Goal: Task Accomplishment & Management: Manage account settings

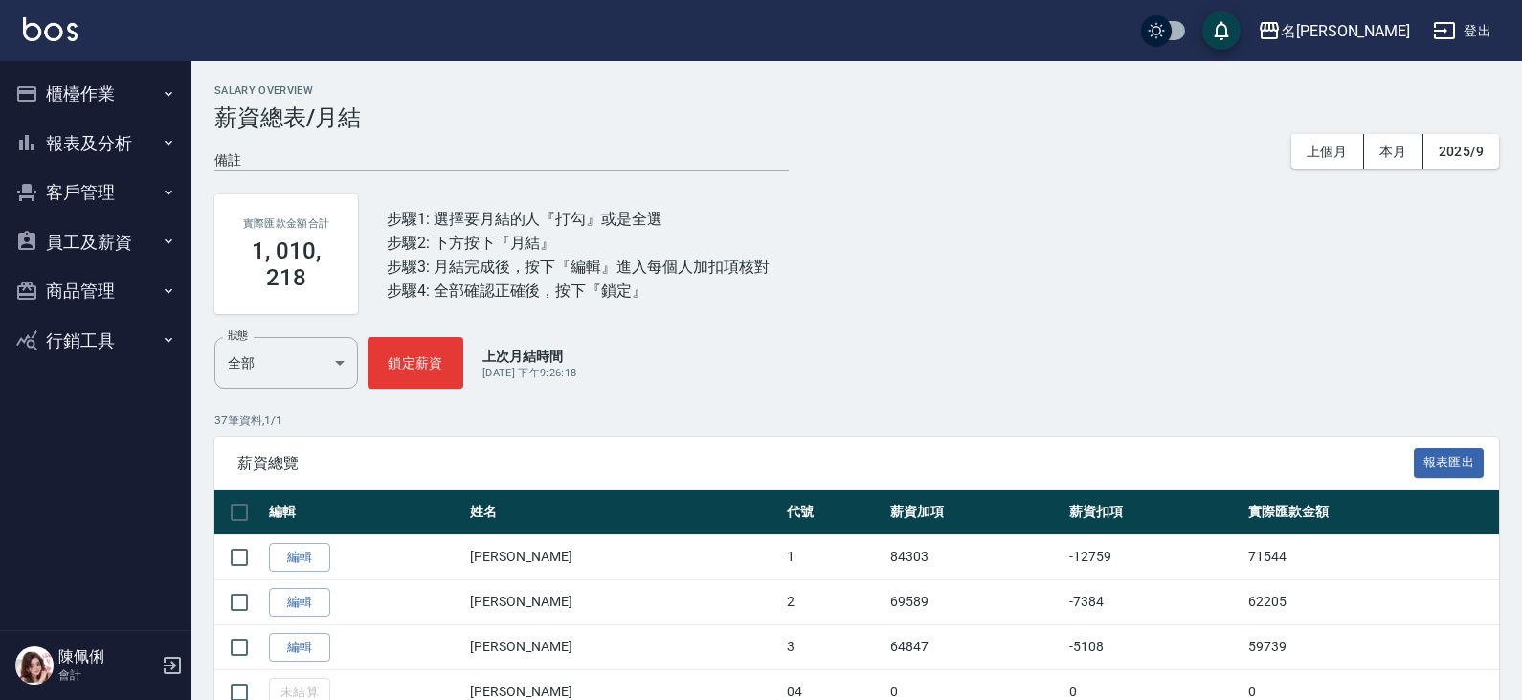
scroll to position [957, 0]
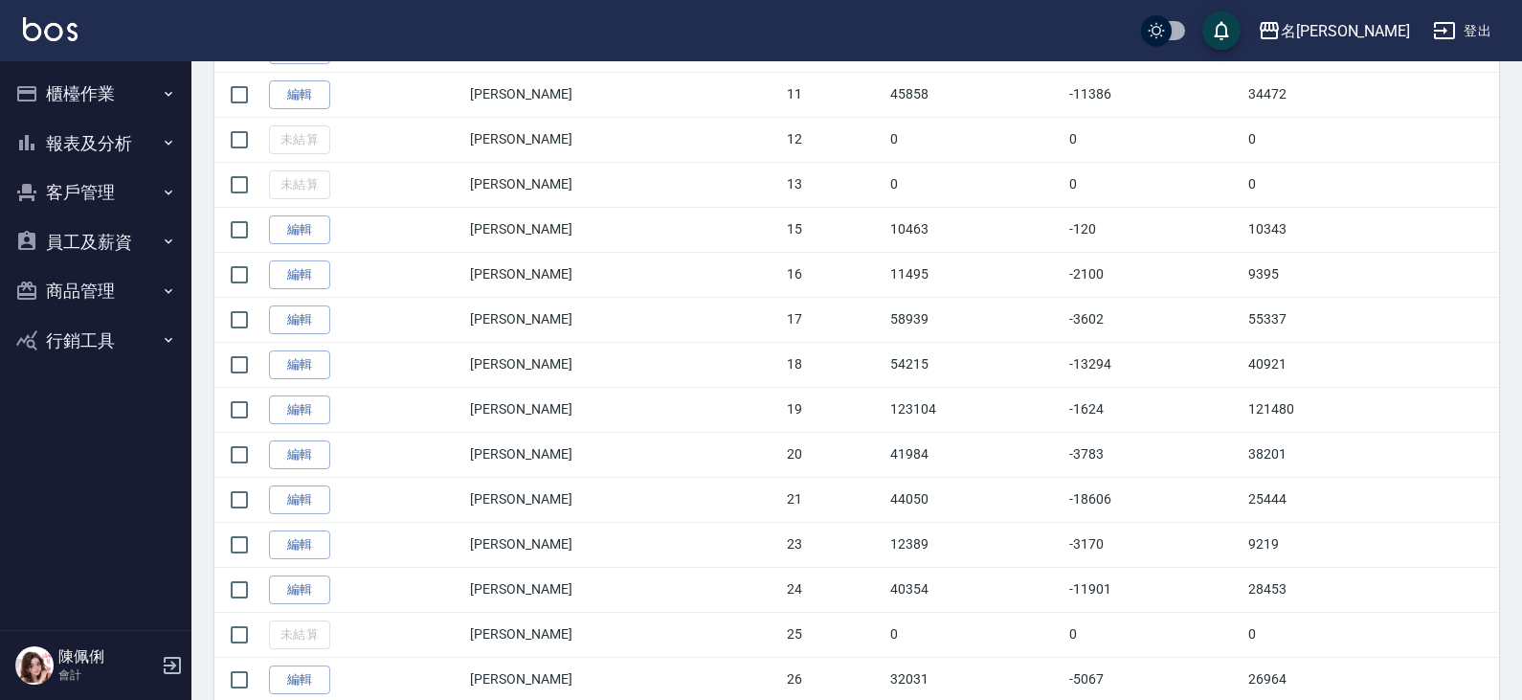
click at [110, 233] on button "員工及薪資" at bounding box center [96, 242] width 176 height 50
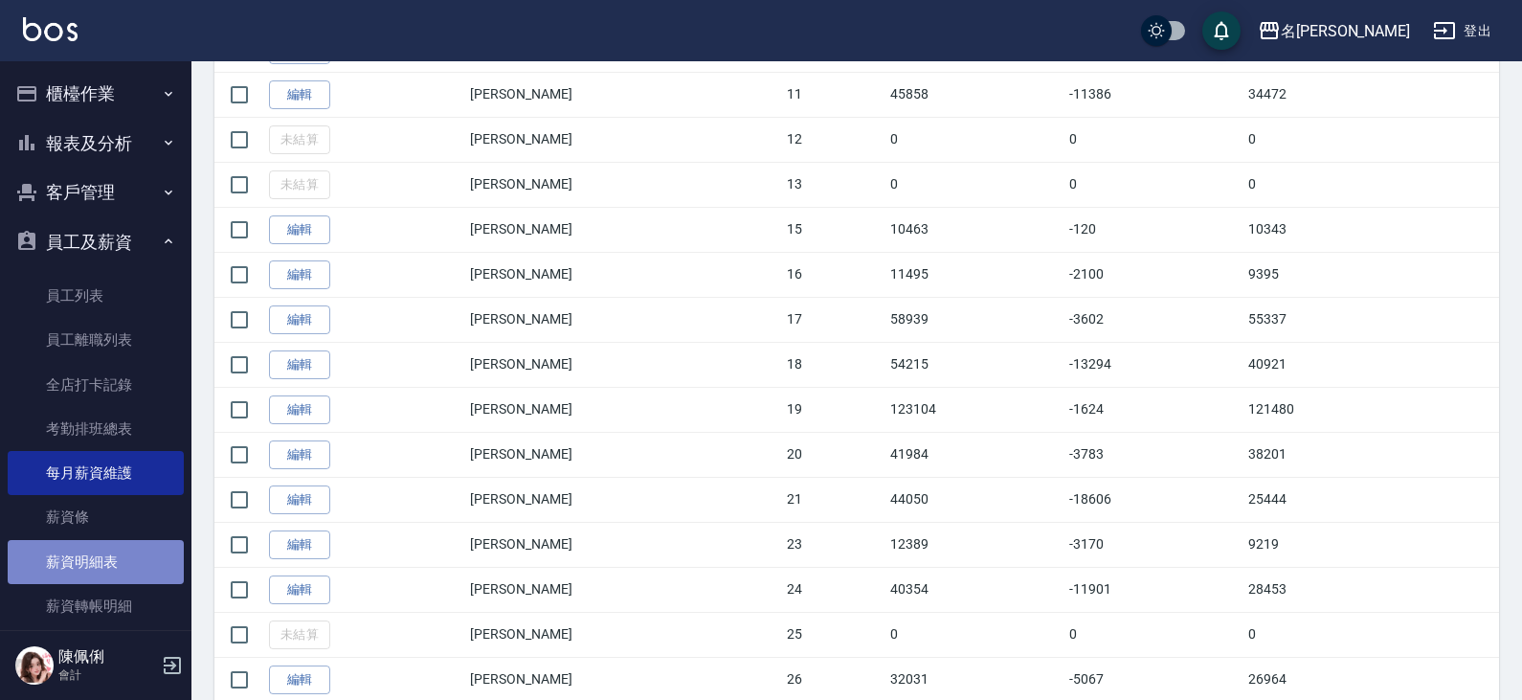
click at [103, 561] on link "薪資明細表" at bounding box center [96, 562] width 176 height 44
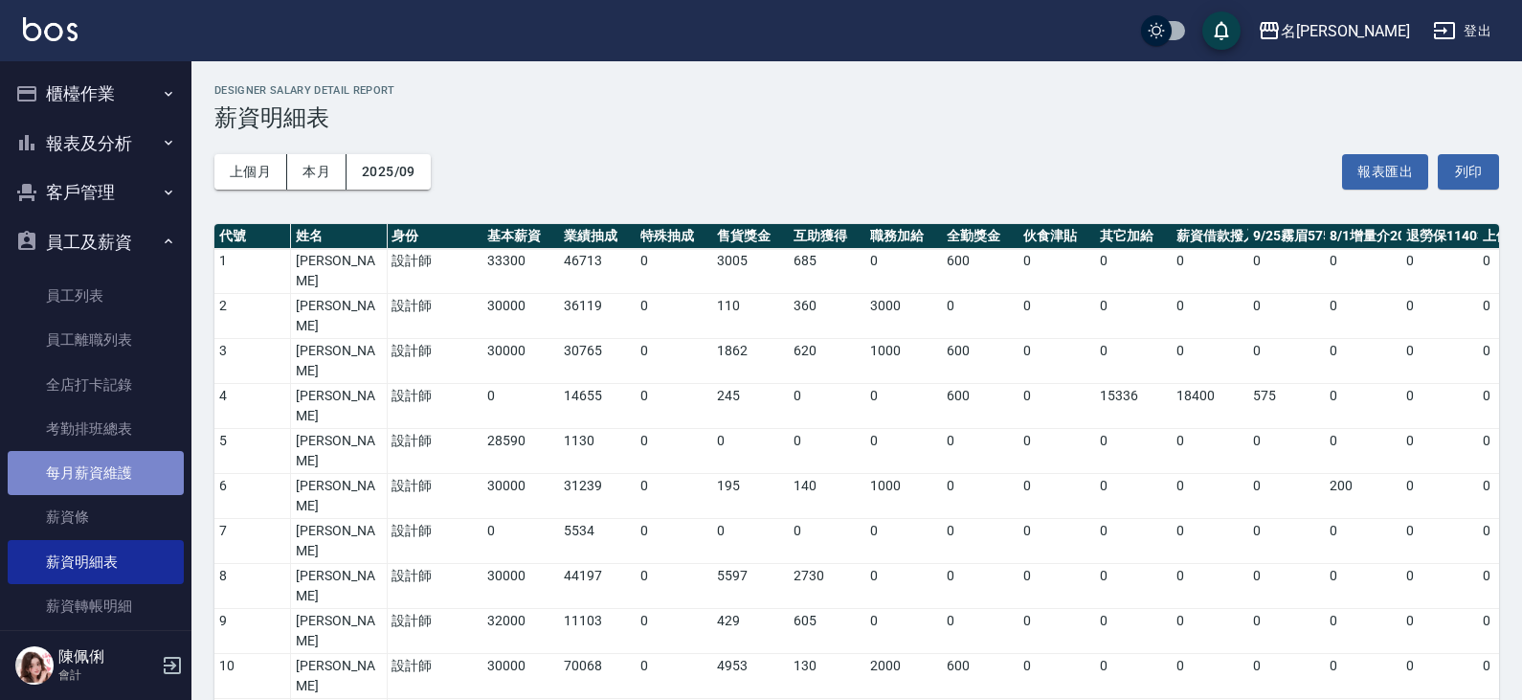
click at [113, 472] on link "每月薪資維護" at bounding box center [96, 473] width 176 height 44
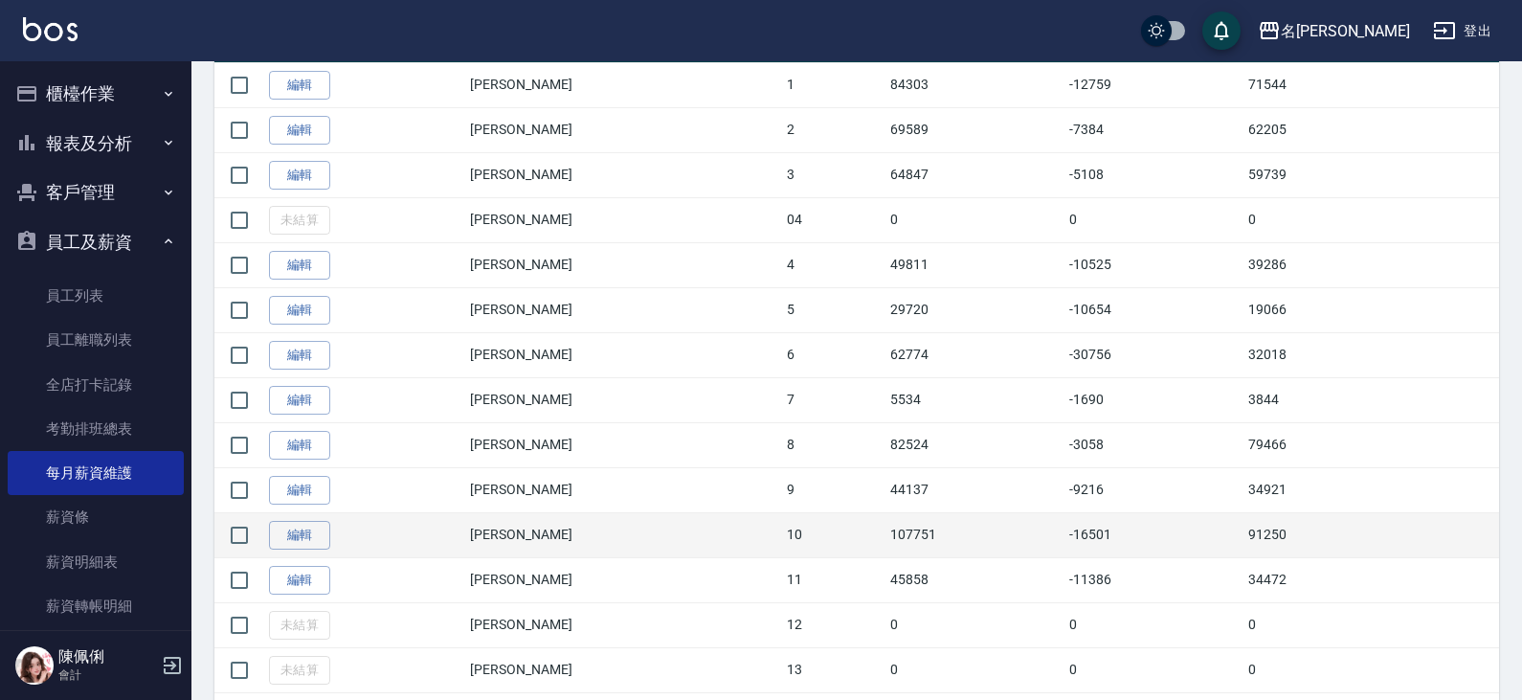
scroll to position [574, 0]
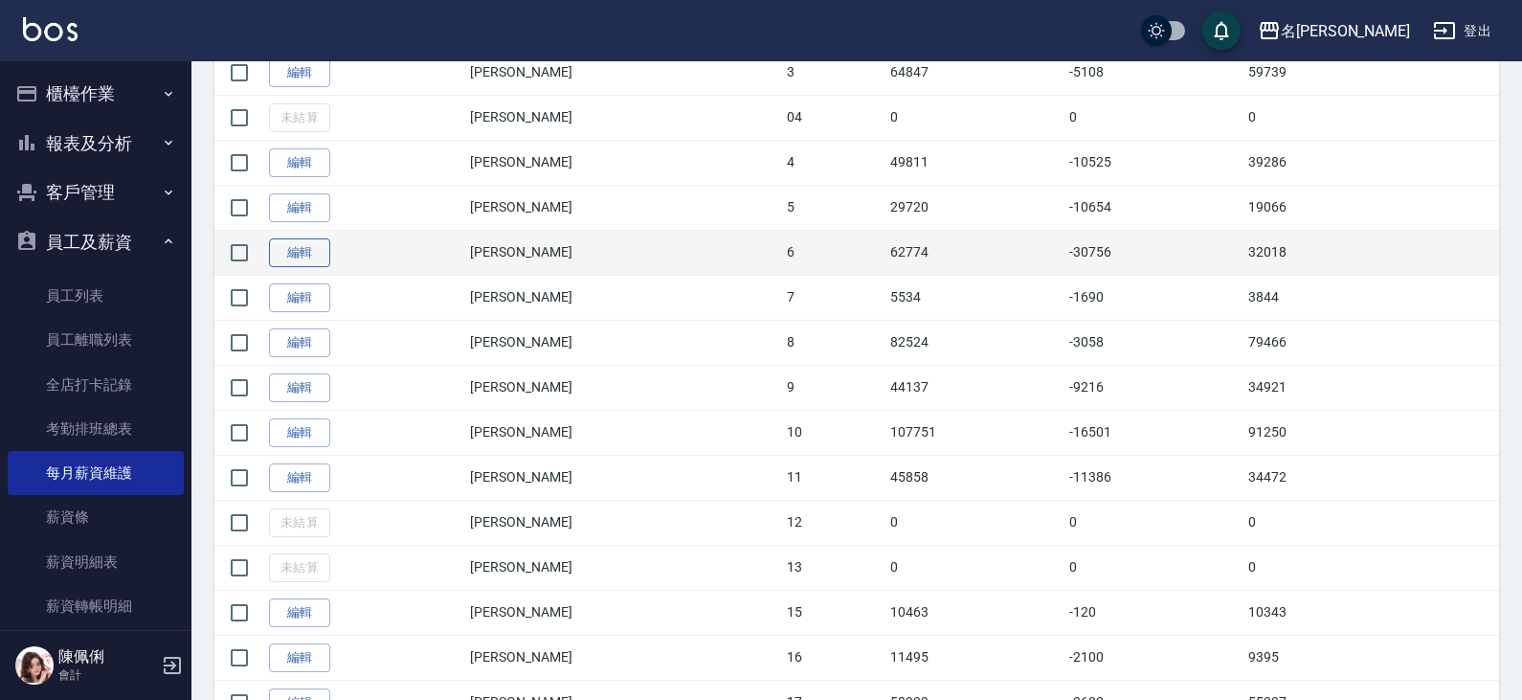
click at [305, 253] on link "編輯" at bounding box center [299, 253] width 61 height 30
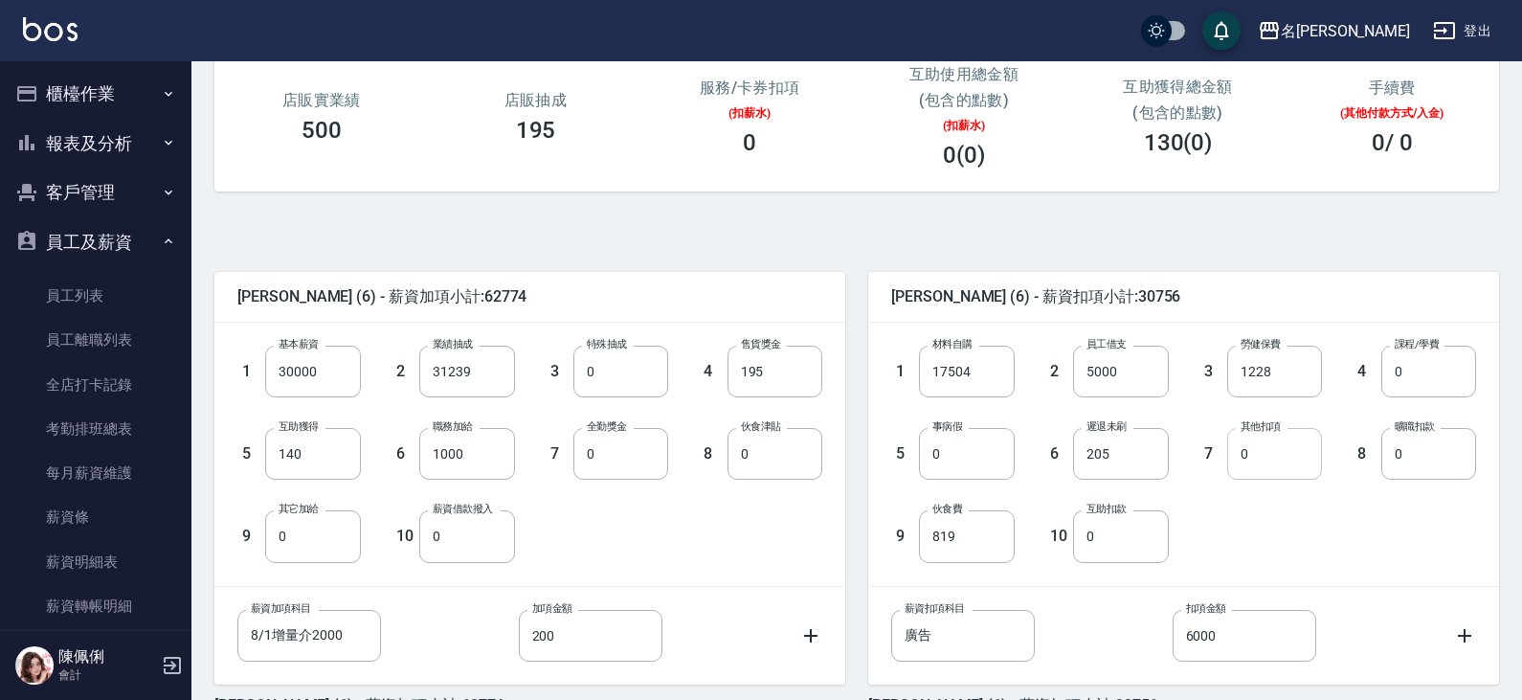
scroll to position [287, 0]
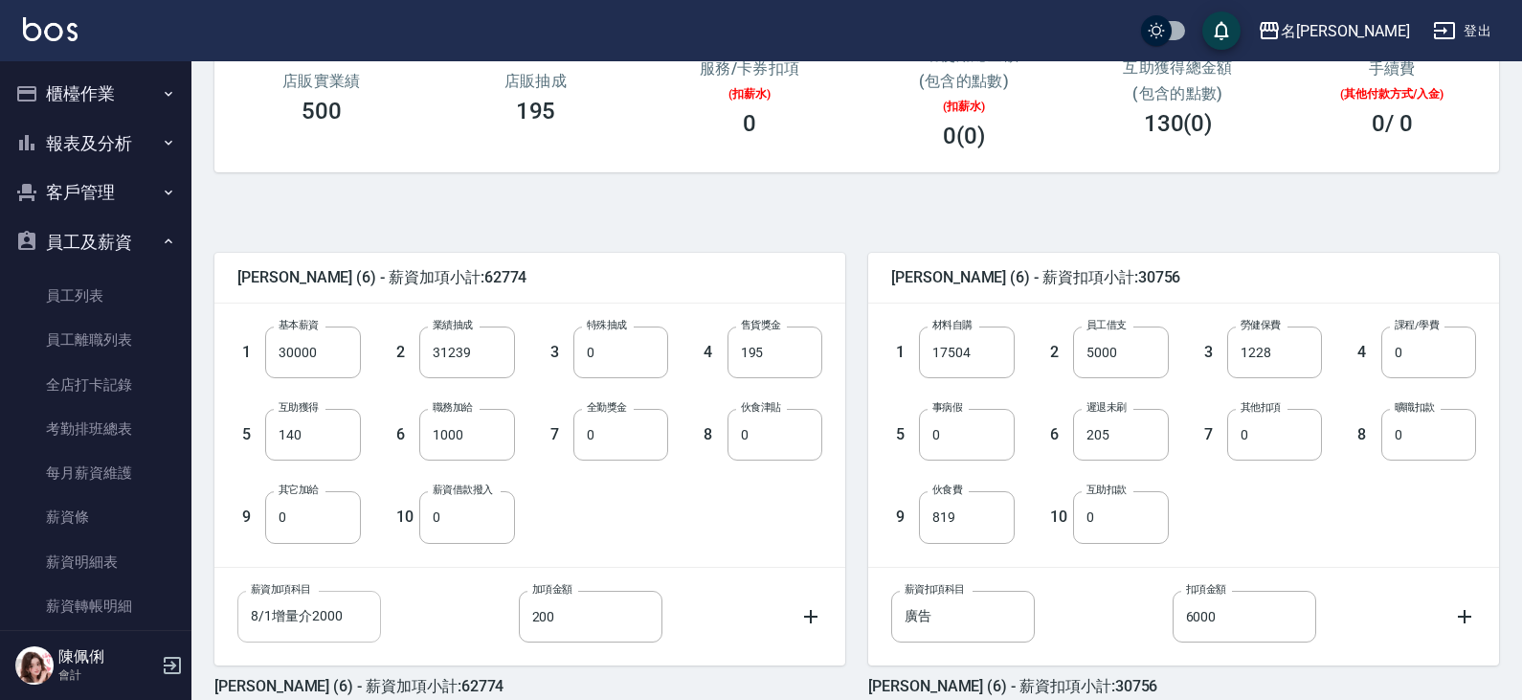
click at [350, 615] on input "8/1增量介2000" at bounding box center [309, 616] width 144 height 52
click at [577, 627] on input "200" at bounding box center [591, 616] width 144 height 52
drag, startPoint x: 408, startPoint y: 604, endPoint x: 395, endPoint y: 604, distance: 12.4
click at [397, 604] on div "薪資加項科目 薪資加項科目 加項金額 200 加項金額" at bounding box center [529, 616] width 585 height 52
type input "0"
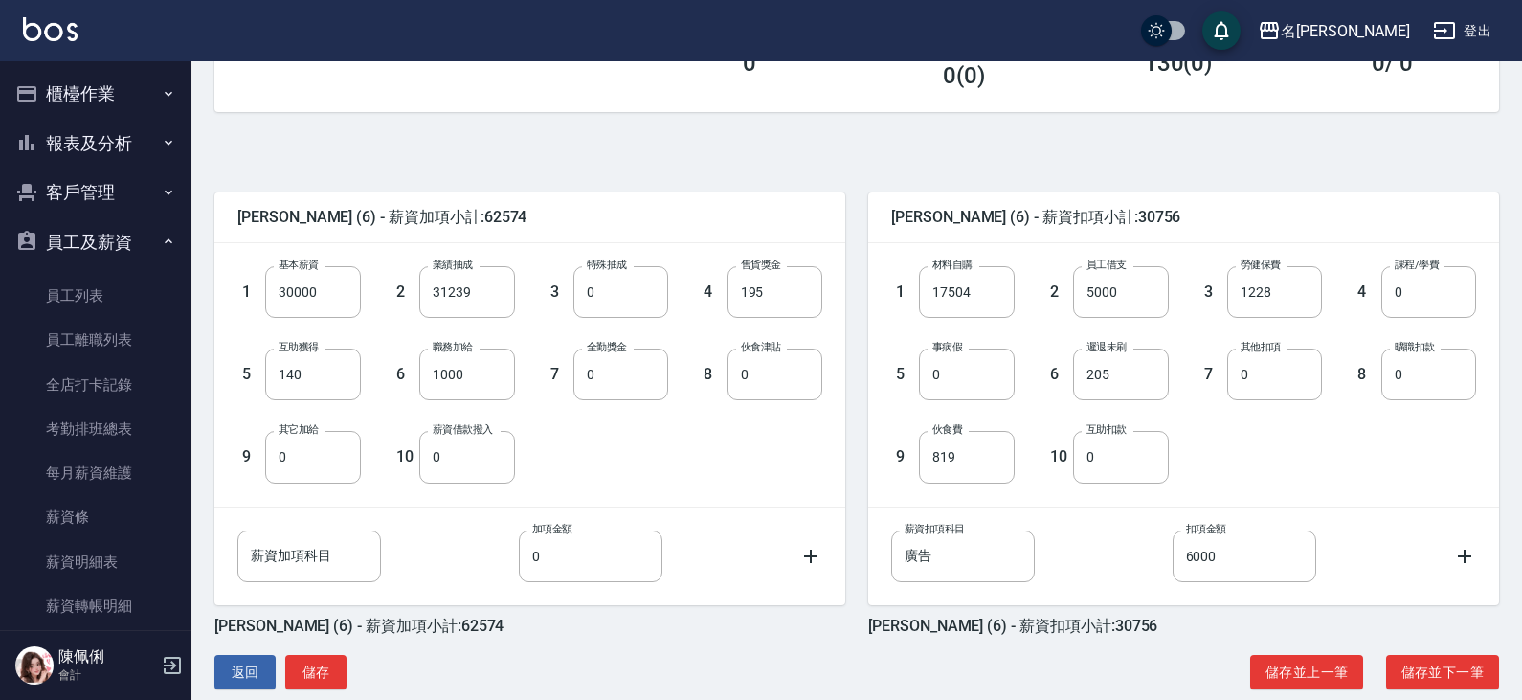
scroll to position [379, 0]
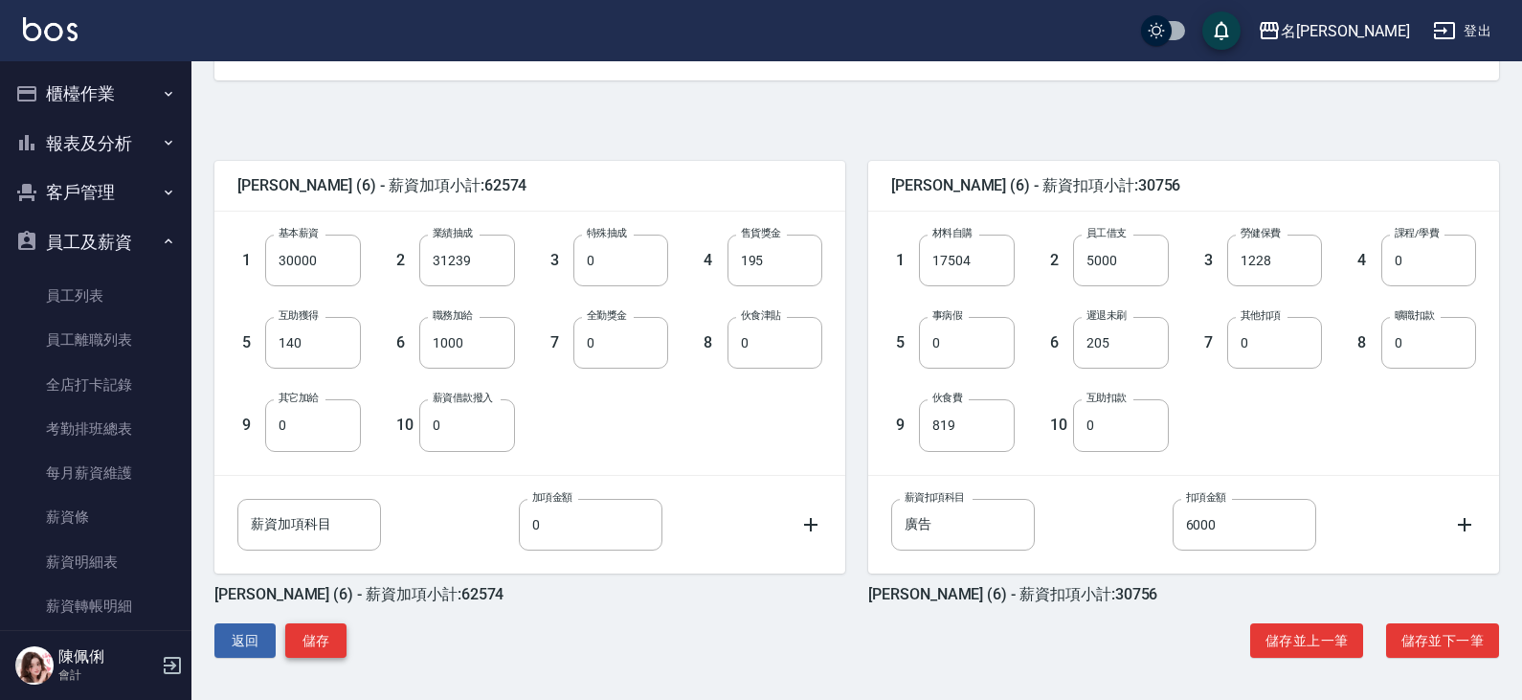
click at [301, 638] on button "儲存" at bounding box center [315, 640] width 61 height 35
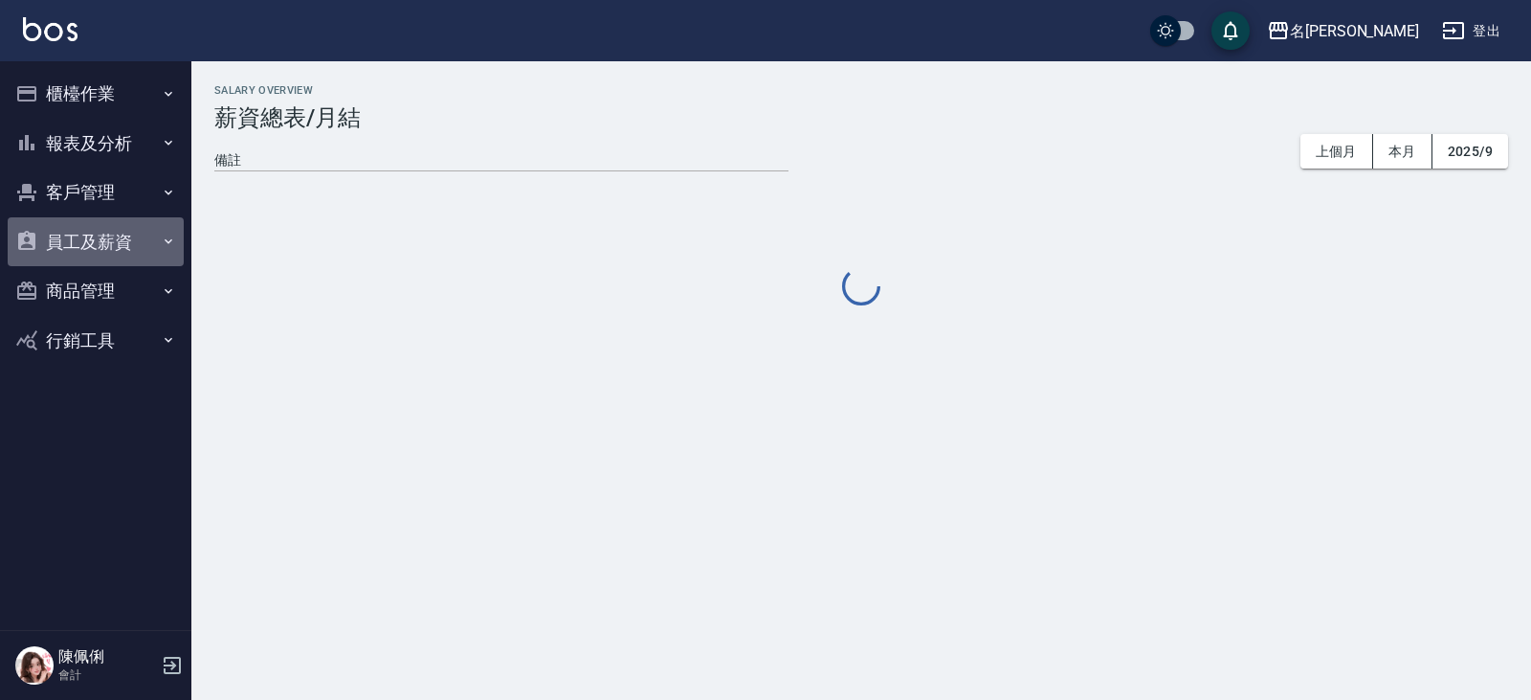
click at [84, 247] on button "員工及薪資" at bounding box center [96, 242] width 176 height 50
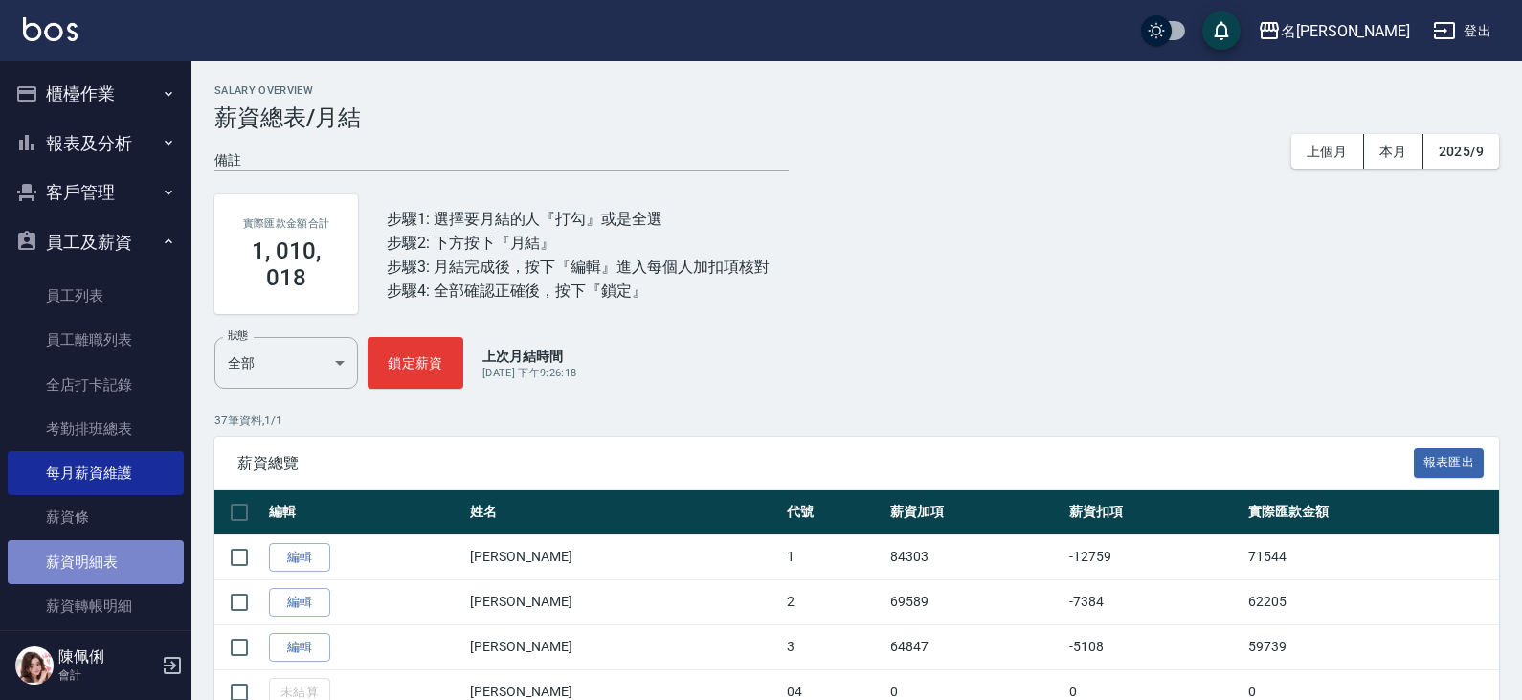
click at [115, 572] on link "薪資明細表" at bounding box center [96, 562] width 176 height 44
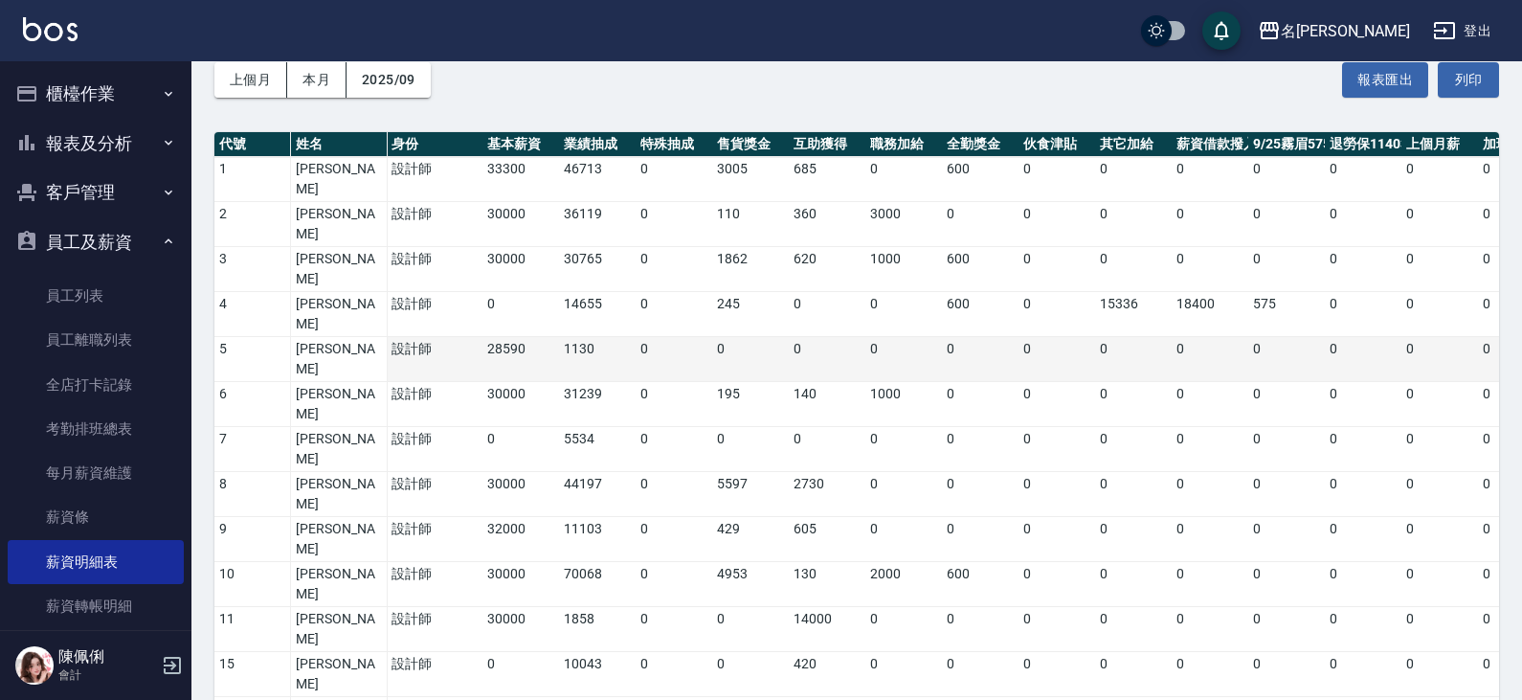
scroll to position [48, 0]
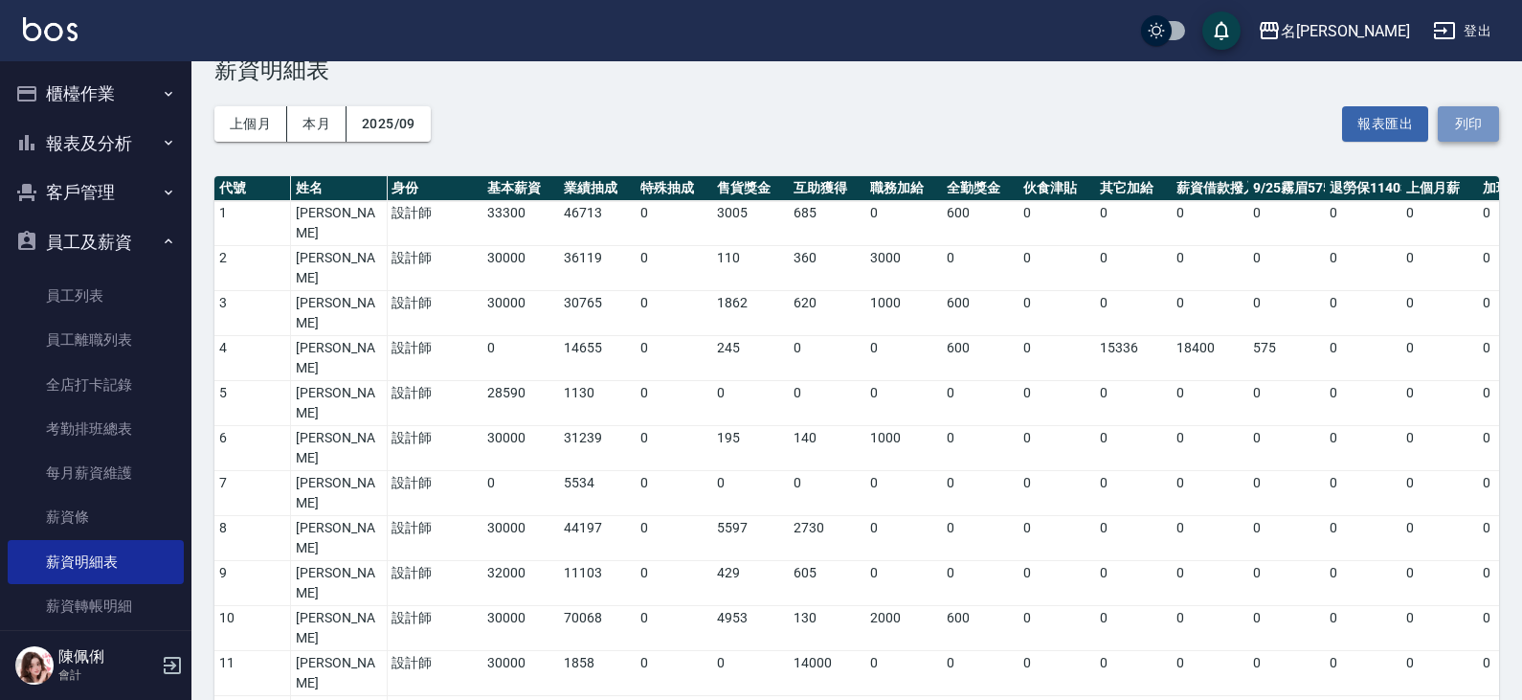
click at [1458, 115] on button "列印" at bounding box center [1467, 123] width 61 height 35
click at [101, 468] on link "每月薪資維護" at bounding box center [96, 473] width 176 height 44
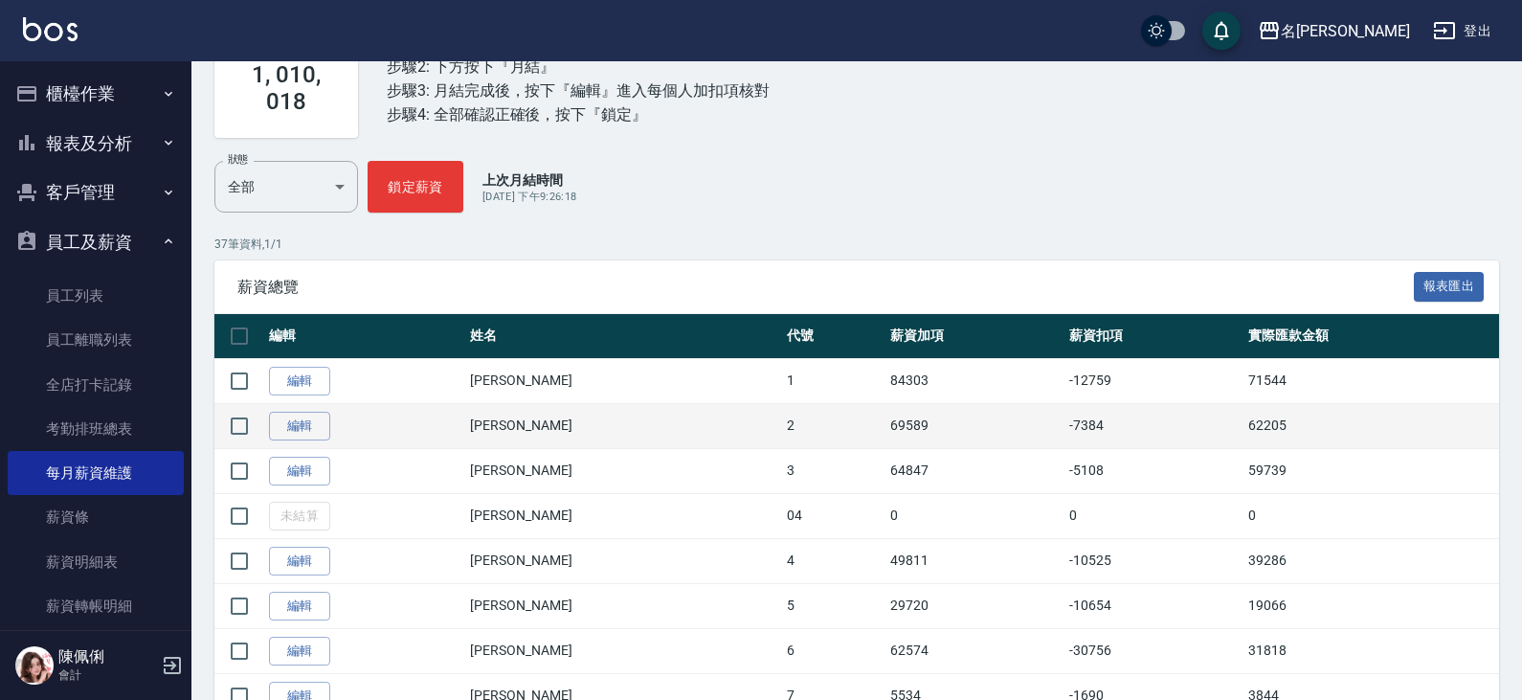
scroll to position [191, 0]
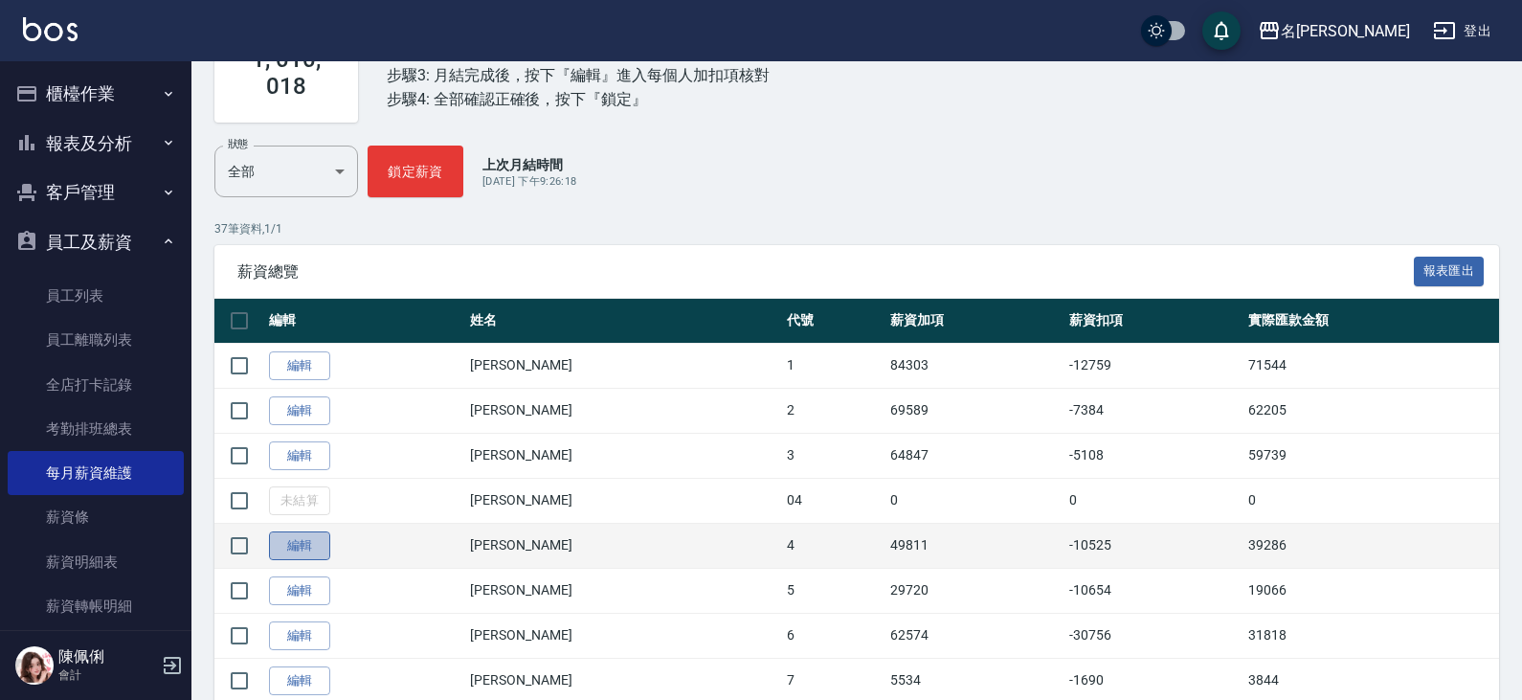
click at [292, 553] on link "編輯" at bounding box center [299, 546] width 61 height 30
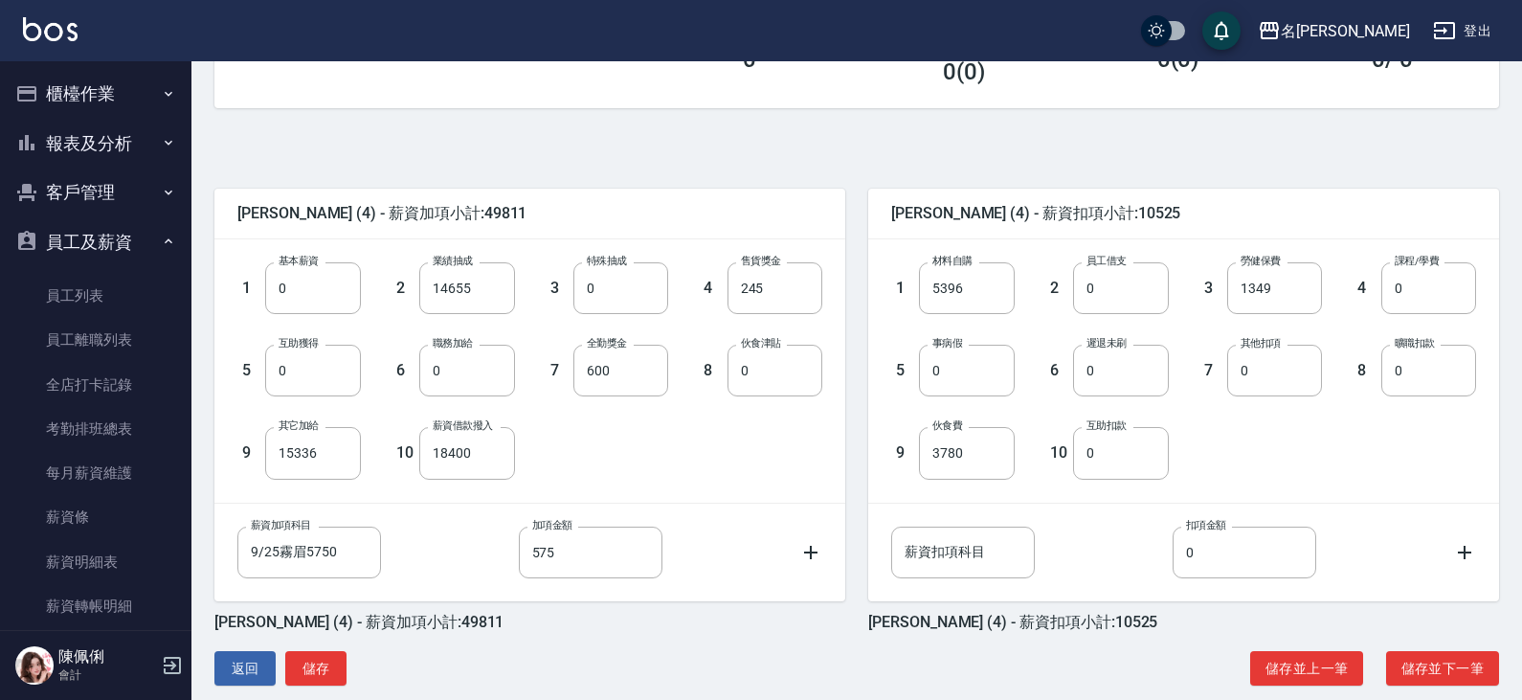
scroll to position [379, 0]
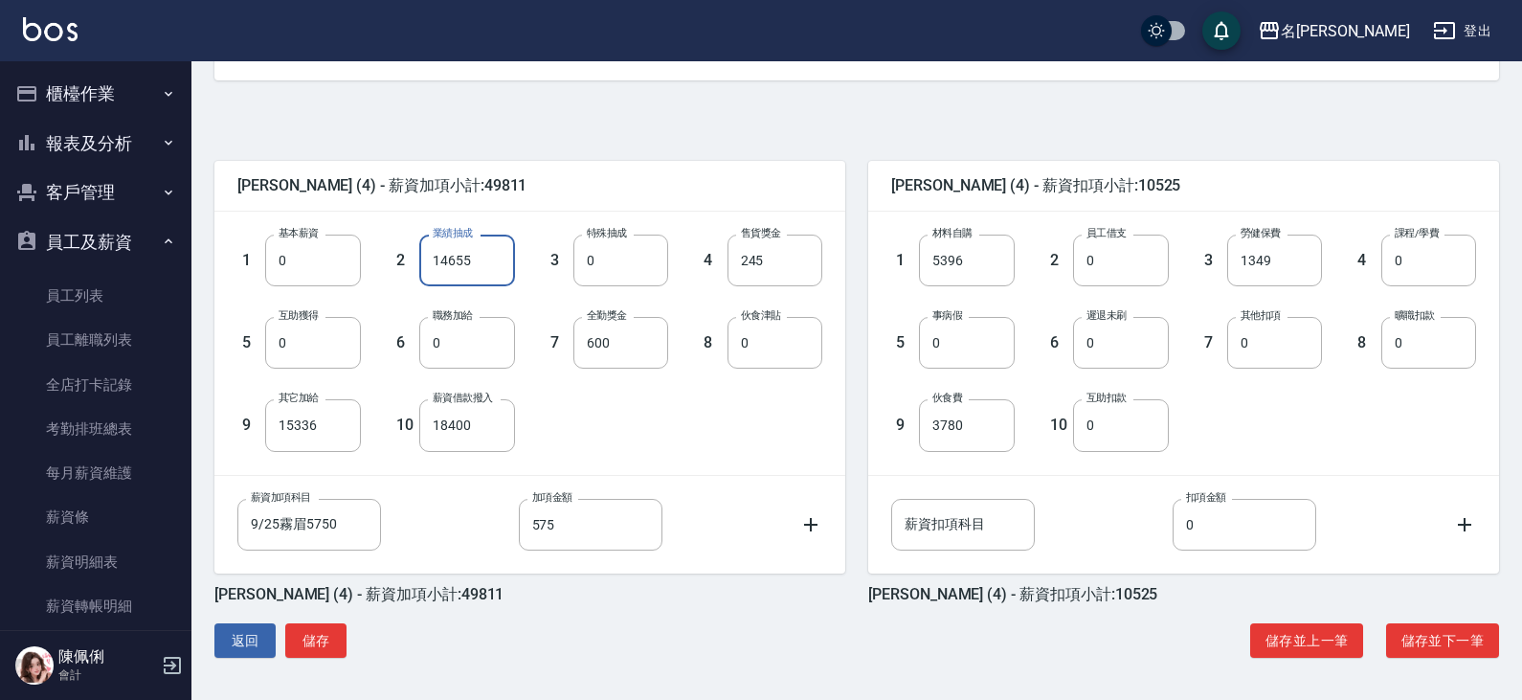
click at [493, 260] on input "14655" at bounding box center [466, 260] width 95 height 52
type input "0"
click at [765, 270] on input "245" at bounding box center [774, 260] width 95 height 52
type input "0"
click at [621, 340] on input "600" at bounding box center [620, 343] width 95 height 52
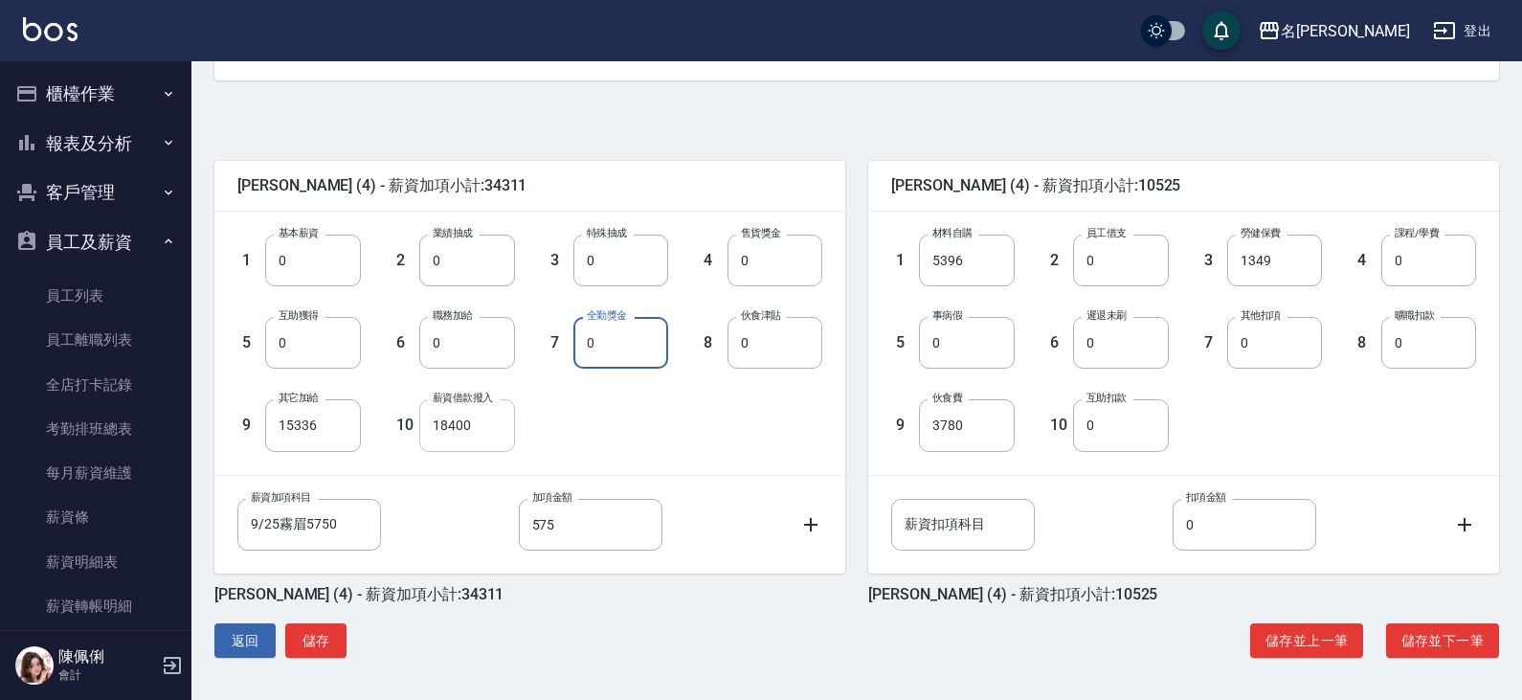
type input "0"
click at [471, 417] on input "18400" at bounding box center [466, 425] width 95 height 52
type input "0"
click at [316, 421] on input "15336" at bounding box center [312, 425] width 95 height 52
type input "0"
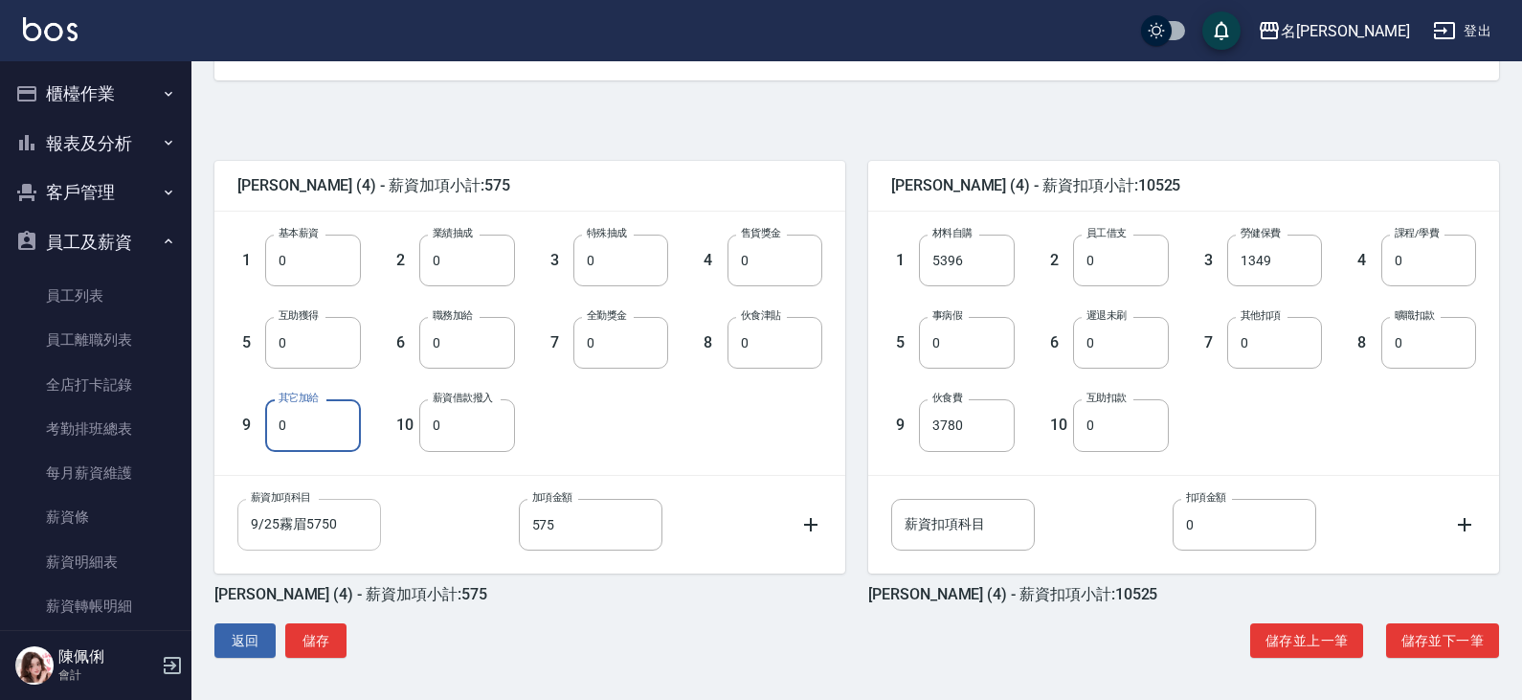
click at [339, 530] on input "9/25霧眉5750" at bounding box center [309, 525] width 144 height 52
type input "0"
click at [583, 538] on input "575" at bounding box center [591, 525] width 144 height 52
type input "0"
click at [975, 261] on input "5396" at bounding box center [966, 260] width 95 height 52
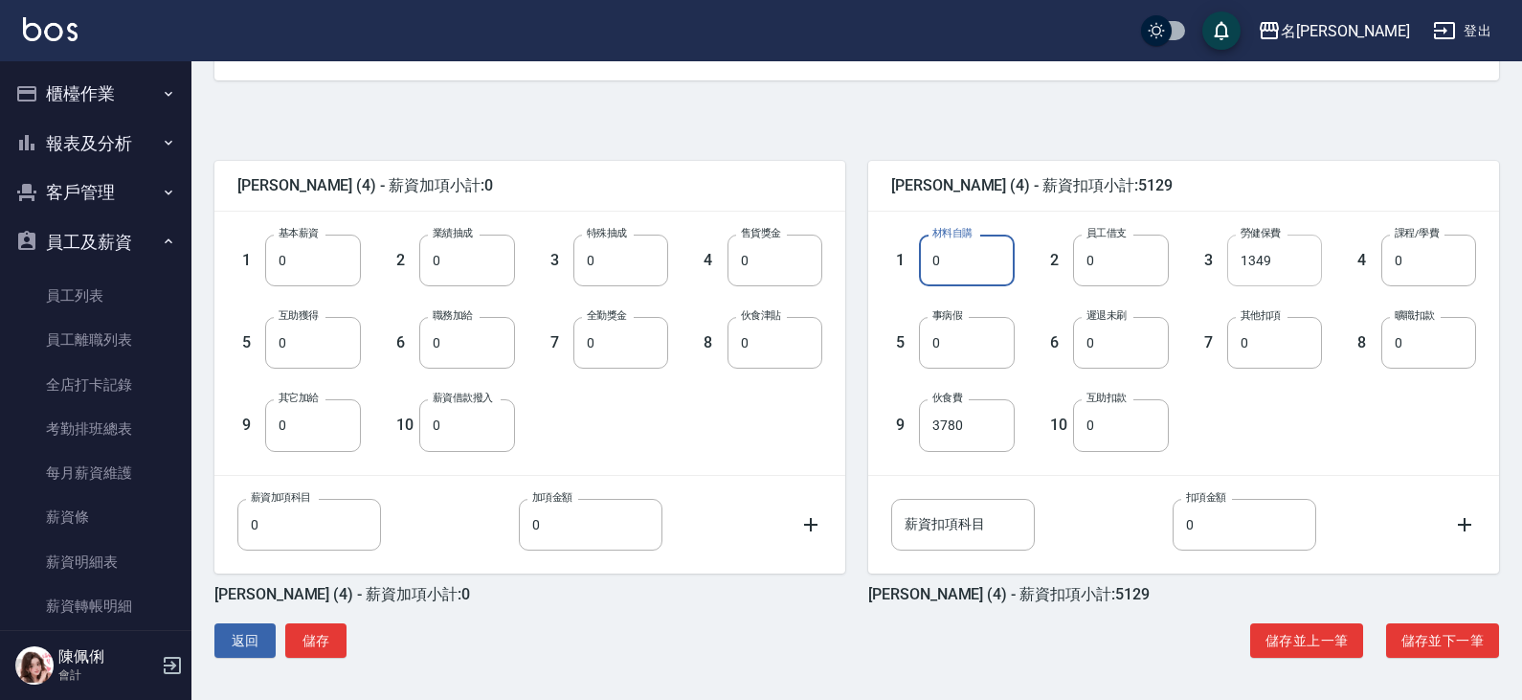
type input "0"
click at [1289, 261] on input "1349" at bounding box center [1274, 260] width 95 height 52
type input "0"
click at [988, 433] on input "3780" at bounding box center [966, 425] width 95 height 52
type input "0"
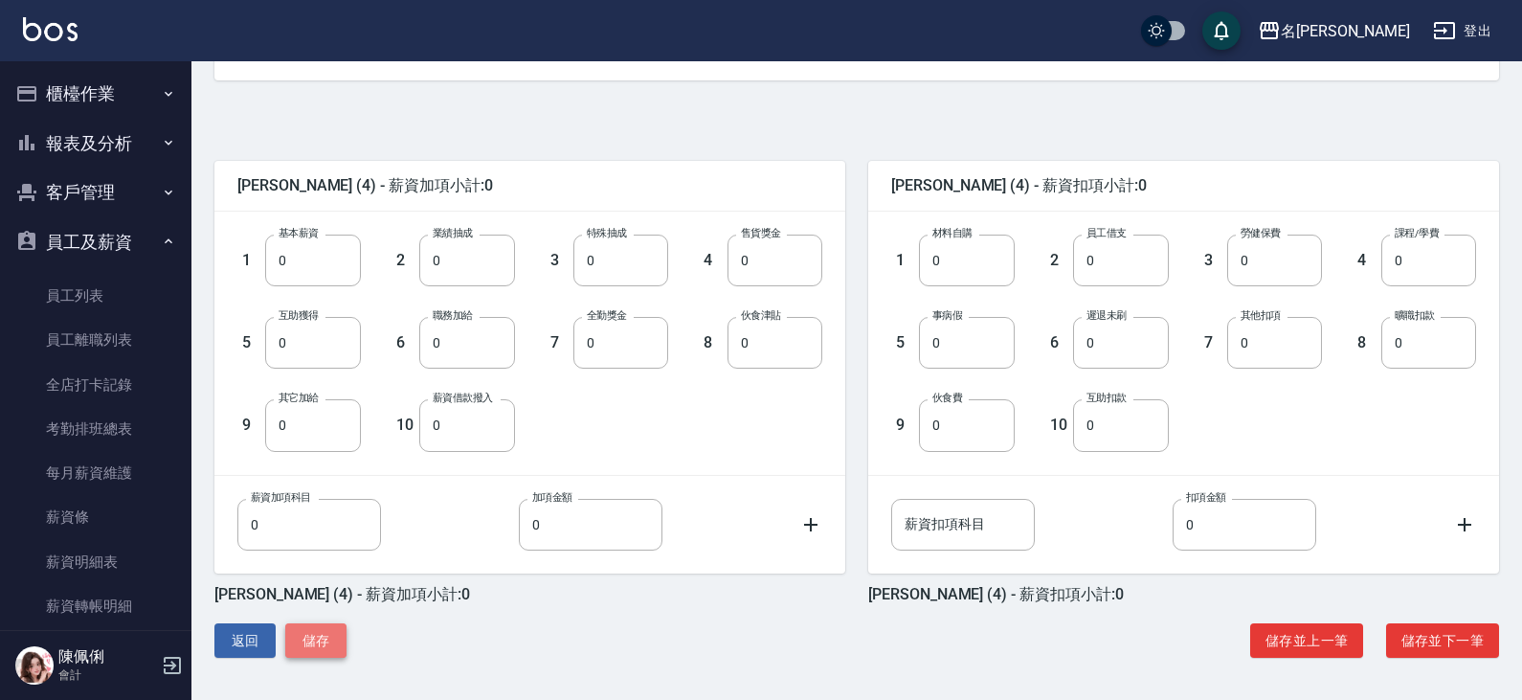
click at [328, 637] on button "儲存" at bounding box center [315, 640] width 61 height 35
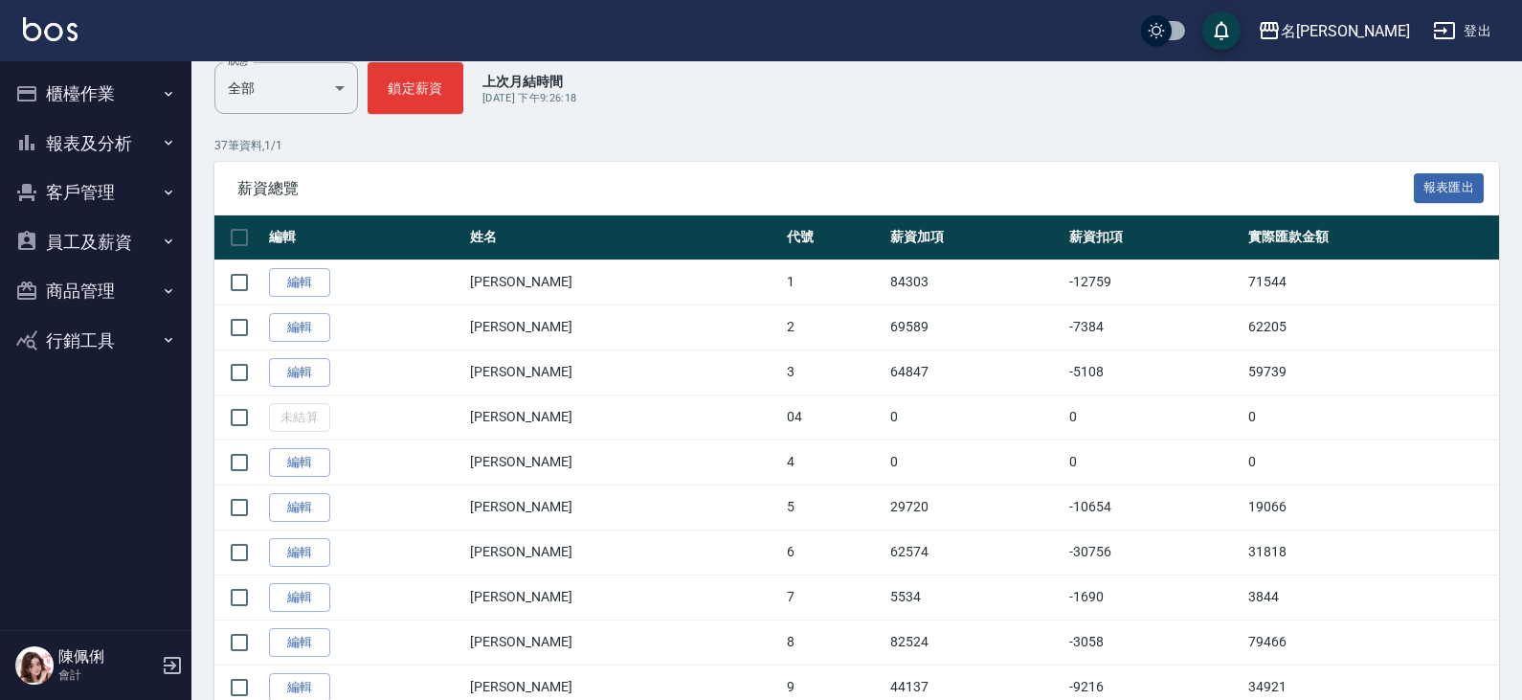
scroll to position [191, 0]
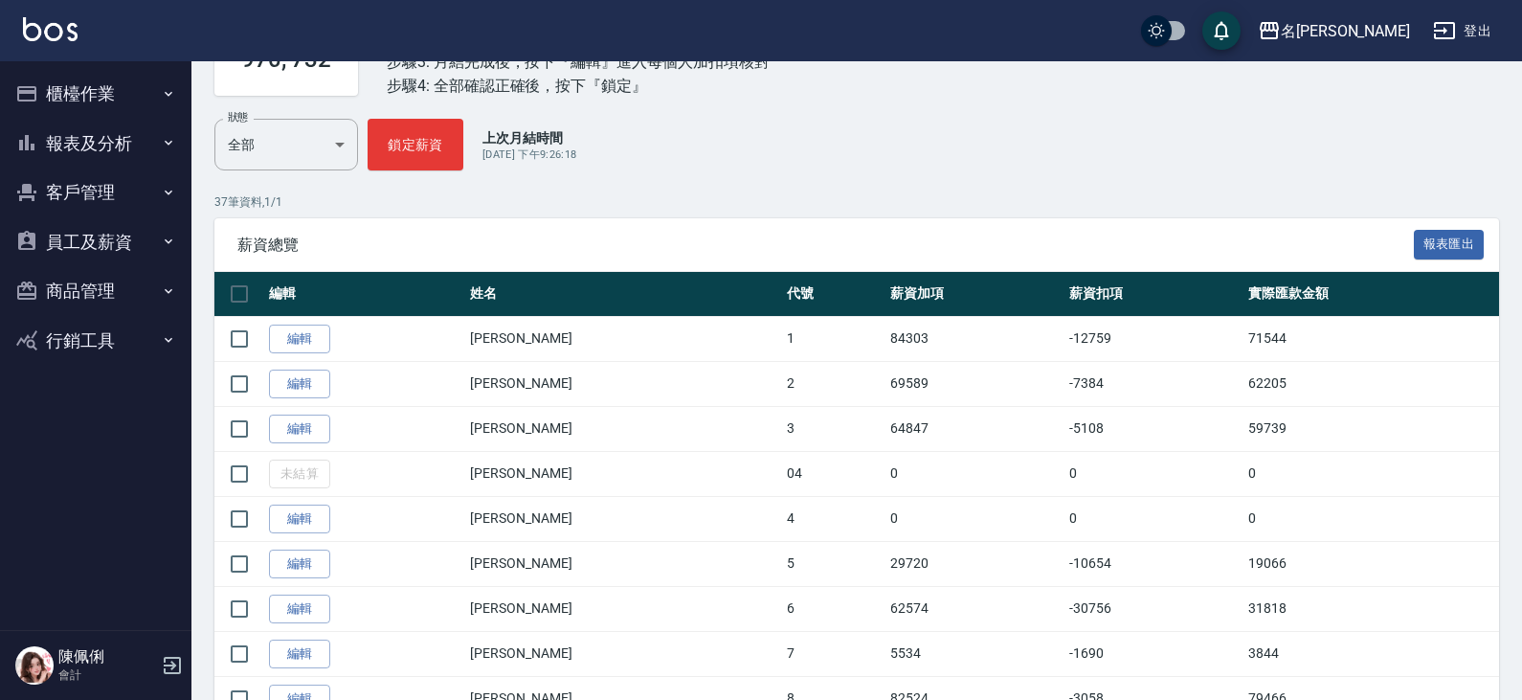
click at [122, 235] on button "員工及薪資" at bounding box center [96, 242] width 176 height 50
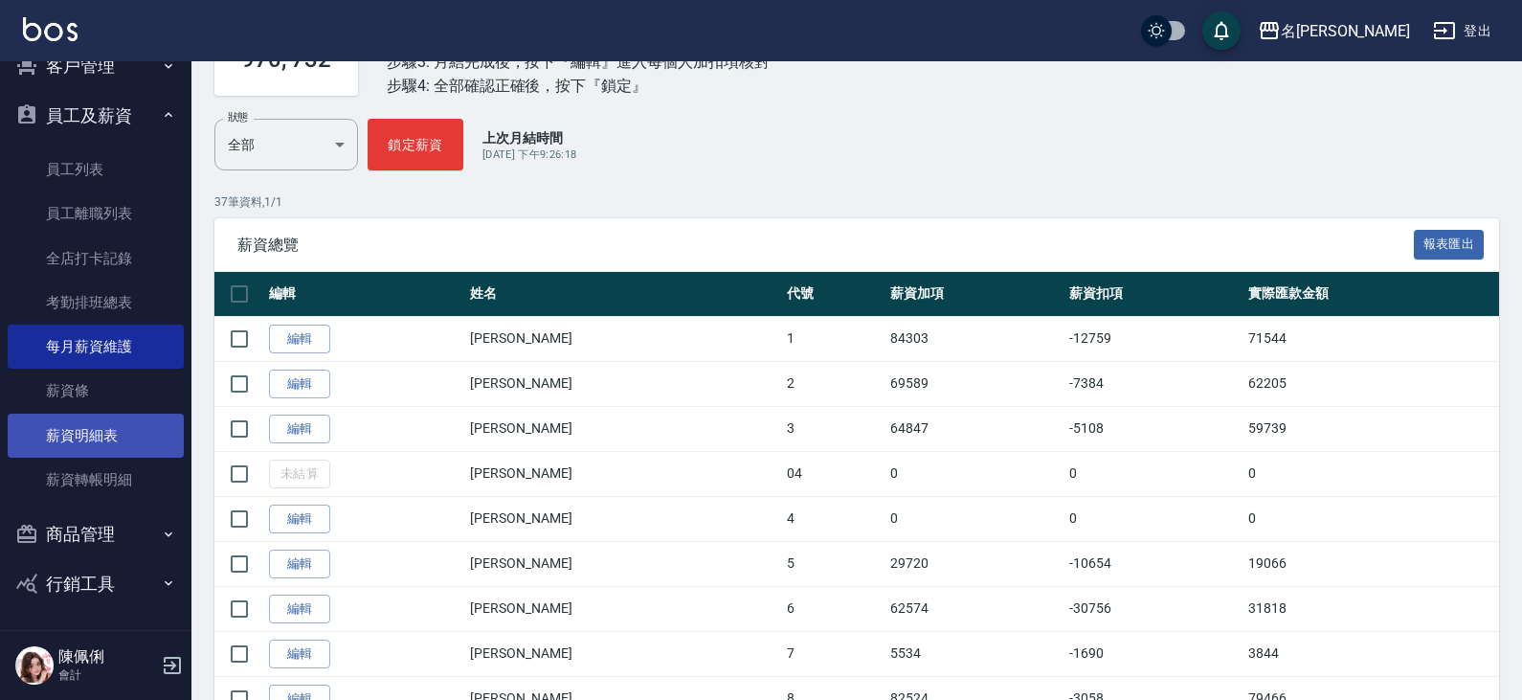
scroll to position [127, 0]
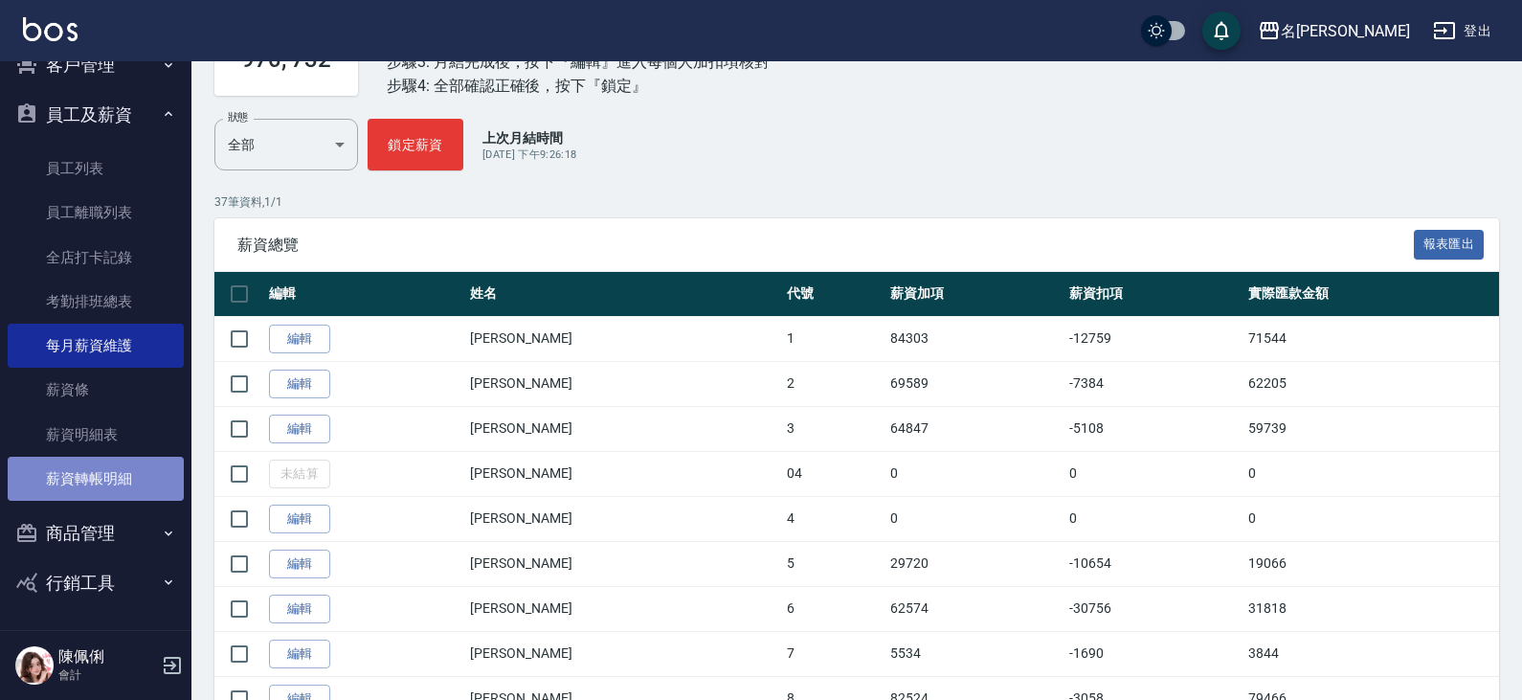
click at [104, 479] on link "薪資轉帳明細" at bounding box center [96, 478] width 176 height 44
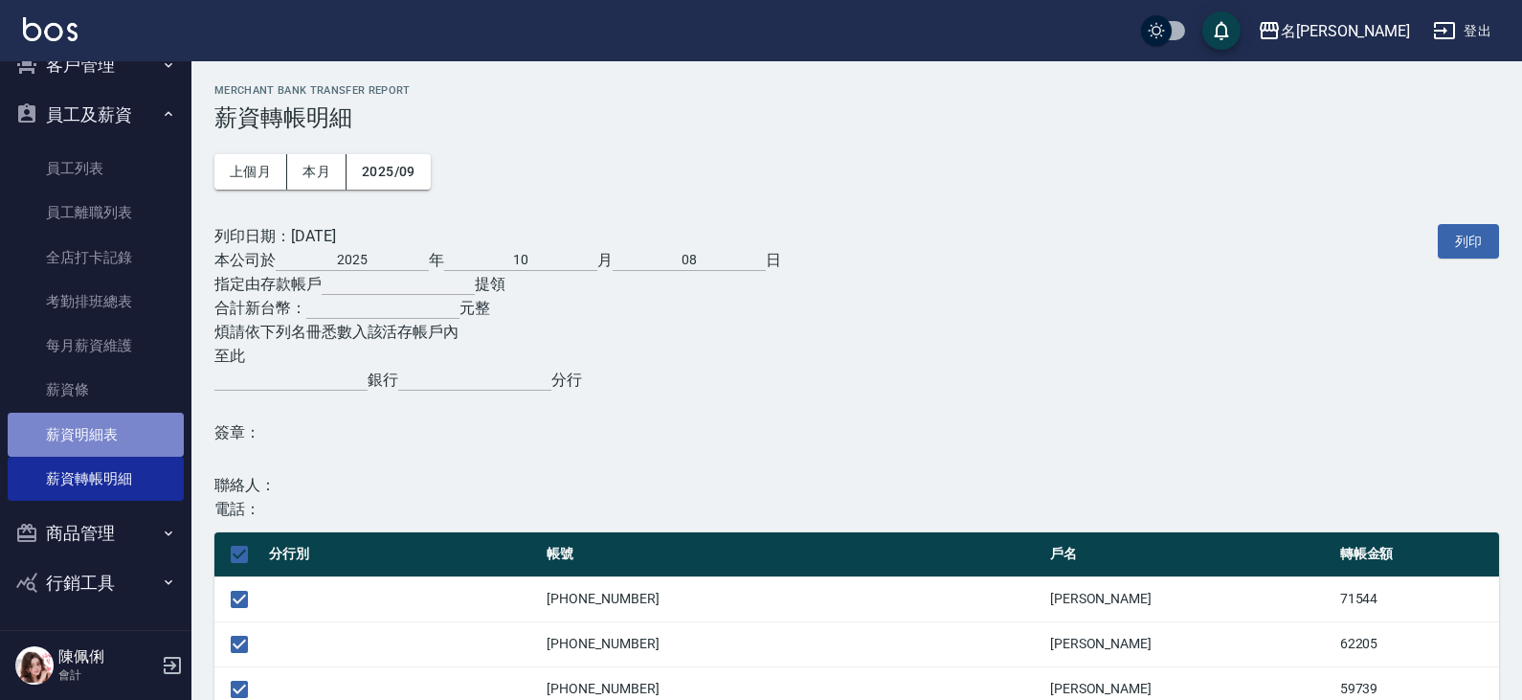
click at [105, 442] on link "薪資明細表" at bounding box center [96, 434] width 176 height 44
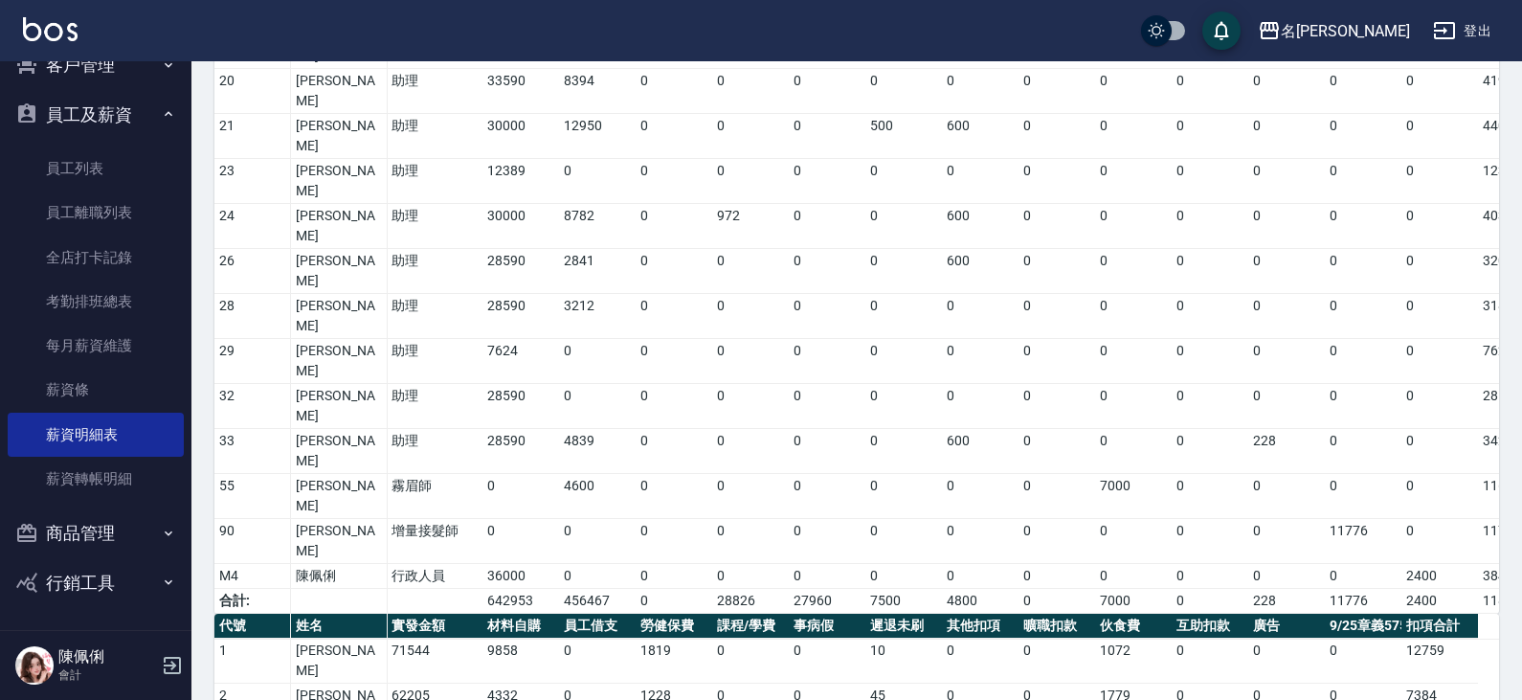
scroll to position [572, 0]
